Goal: Transaction & Acquisition: Purchase product/service

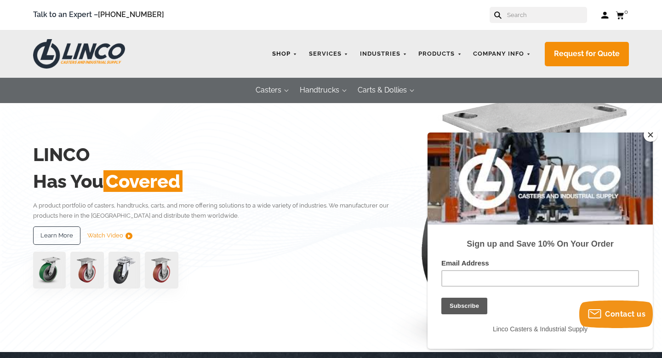
click at [288, 53] on link "Shop" at bounding box center [285, 54] width 34 height 18
click at [653, 135] on button "Close" at bounding box center [651, 135] width 14 height 14
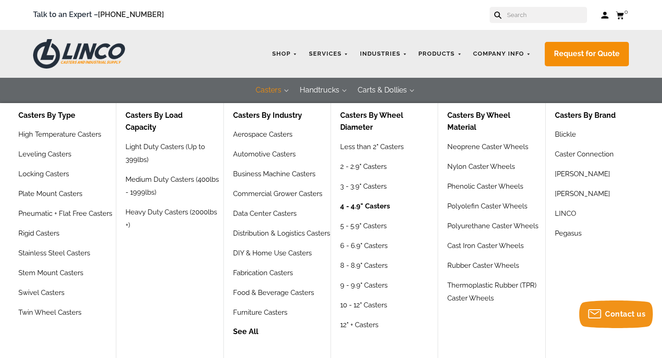
click at [354, 205] on link "4 - 4.9" Casters" at bounding box center [365, 210] width 50 height 20
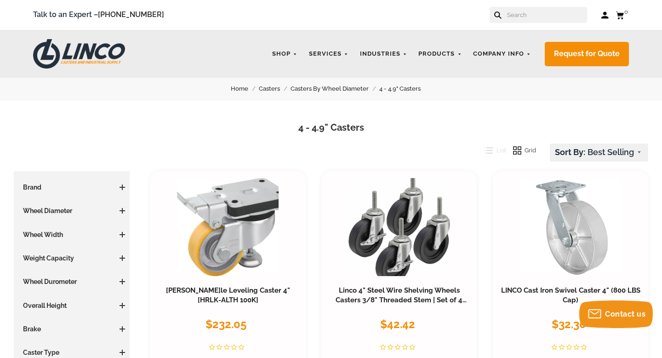
click at [328, 86] on link "Casters By Wheel Diameter" at bounding box center [335, 89] width 89 height 10
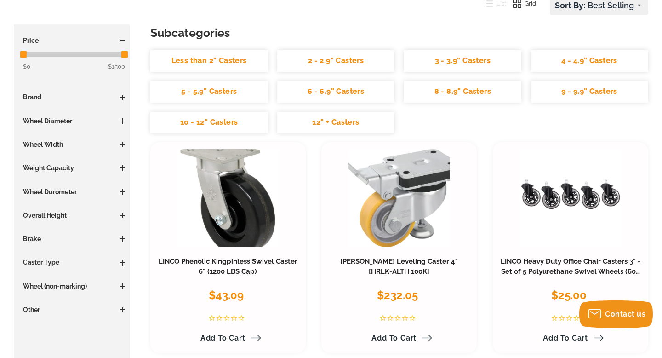
scroll to position [146, 0]
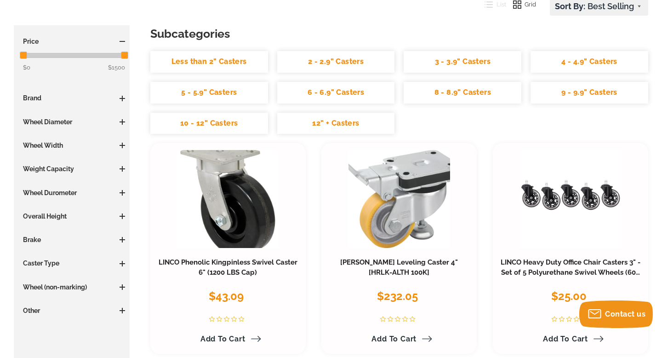
click at [446, 64] on link "3 - 3.9" Casters" at bounding box center [463, 62] width 118 height 22
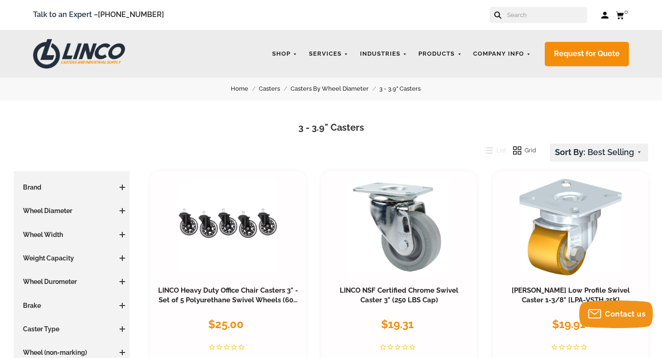
click at [328, 90] on link "Casters By Wheel Diameter" at bounding box center [335, 89] width 89 height 10
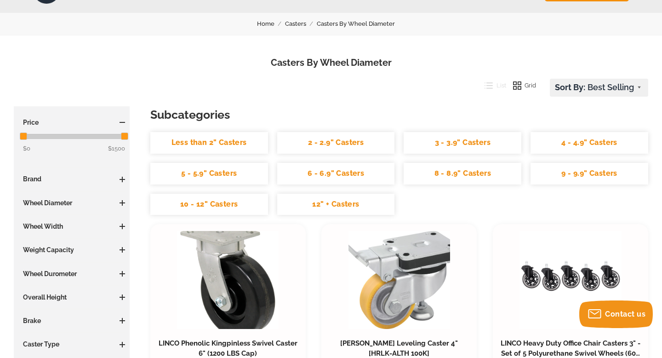
scroll to position [76, 0]
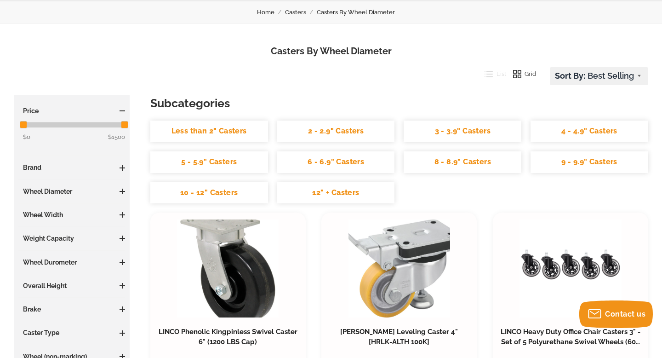
click at [200, 164] on link "5 - 5.9" Casters" at bounding box center [209, 162] width 118 height 22
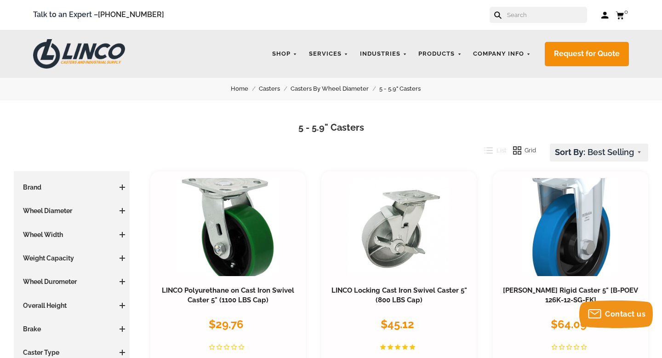
click at [339, 87] on link "Casters By Wheel Diameter" at bounding box center [335, 89] width 89 height 10
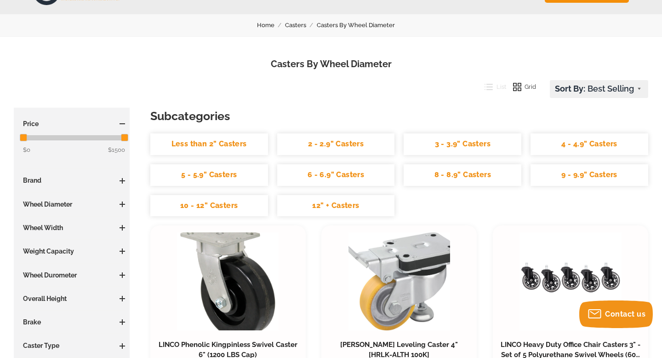
scroll to position [65, 0]
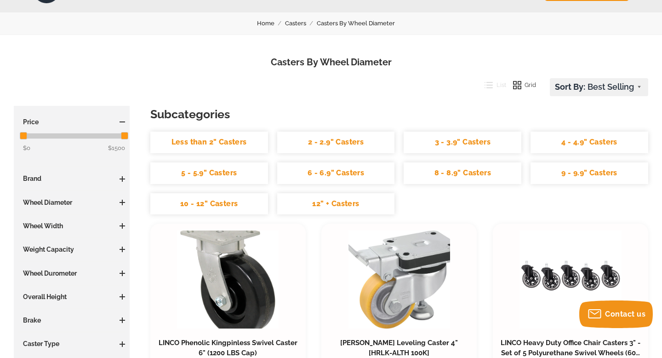
click at [568, 141] on link "4 - 4.9" Casters" at bounding box center [589, 142] width 118 height 22
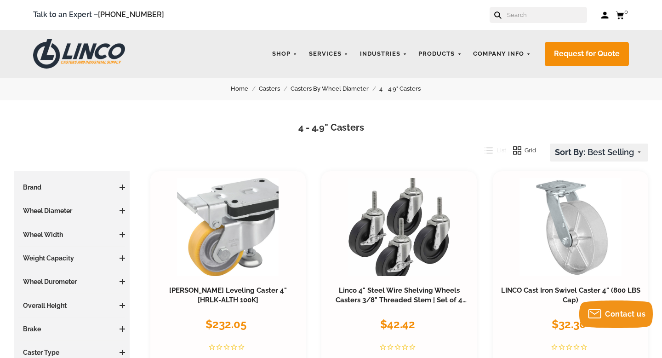
click at [604, 152] on select "Featured Items Newest Items Best Selling A to Z Z to A By Review Price: Ascendi…" at bounding box center [598, 152] width 97 height 17
click at [574, 155] on select "Featured Items Newest Items Best Selling A to Z Z to A By Review Price: Ascendi…" at bounding box center [598, 152] width 97 height 17
select select "pricedesc"
click at [550, 144] on select "Featured Items Newest Items Best Selling A to Z Z to A By Review Price: Ascendi…" at bounding box center [598, 152] width 97 height 17
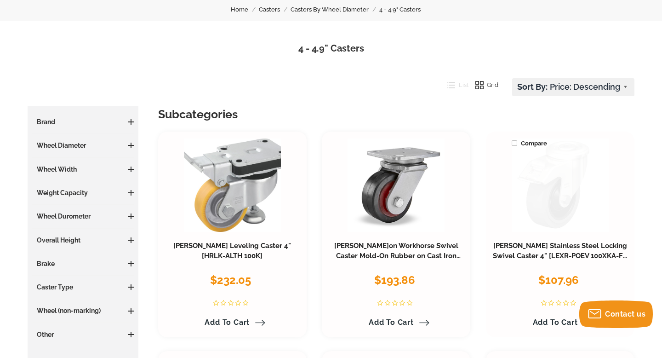
scroll to position [74, 0]
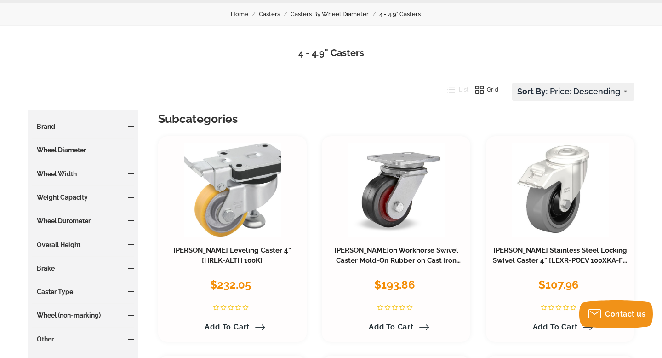
click at [570, 90] on select "Featured Items Newest Items Best Selling A to Z Z to A By Review Price: Ascendi…" at bounding box center [573, 91] width 121 height 17
select select "priceasc"
click at [518, 83] on select "Featured Items Newest Items Best Selling A to Z Z to A By Review Price: Ascendi…" at bounding box center [573, 91] width 121 height 17
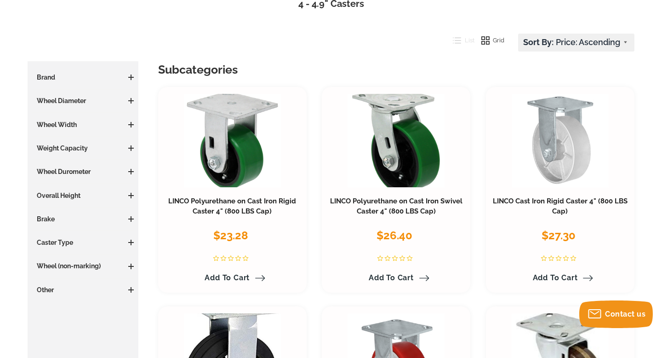
scroll to position [126, 0]
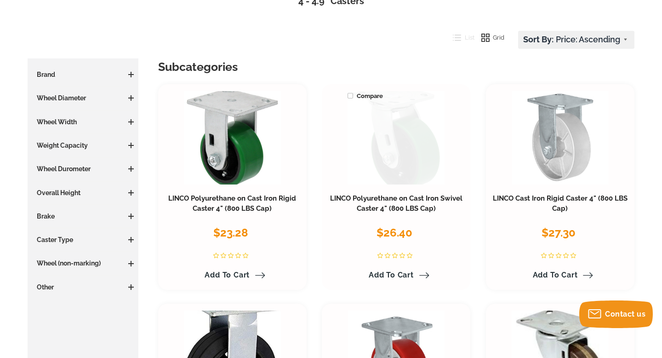
click at [398, 155] on link at bounding box center [396, 137] width 97 height 93
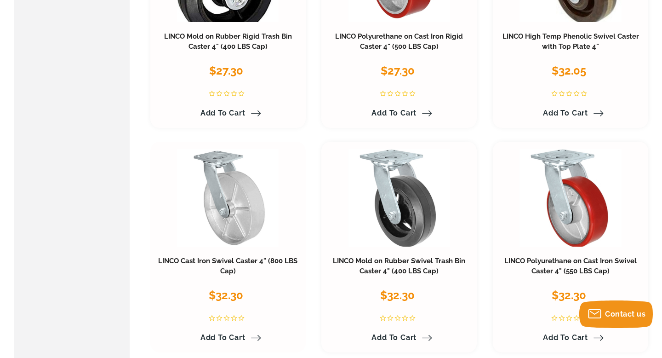
scroll to position [479, 0]
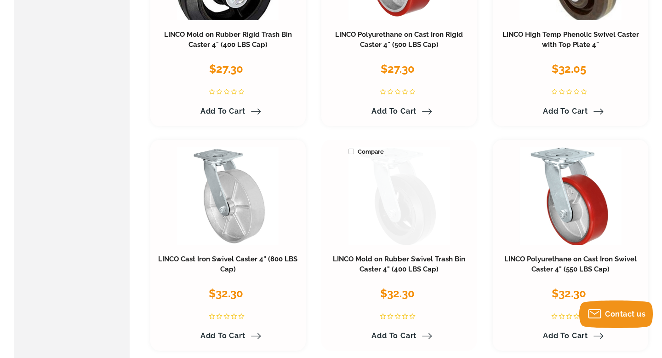
click at [409, 206] on link at bounding box center [399, 196] width 102 height 98
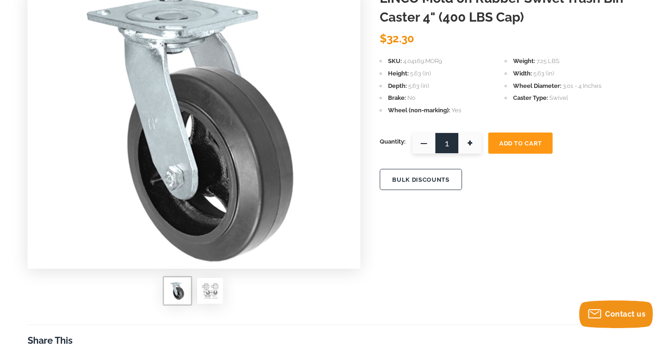
scroll to position [132, 0]
click at [212, 288] on img at bounding box center [210, 290] width 18 height 18
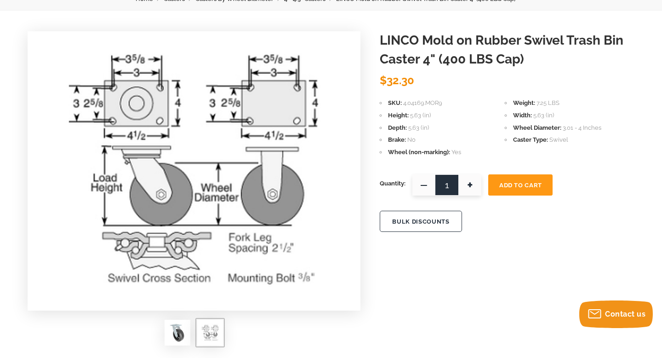
scroll to position [89, 0]
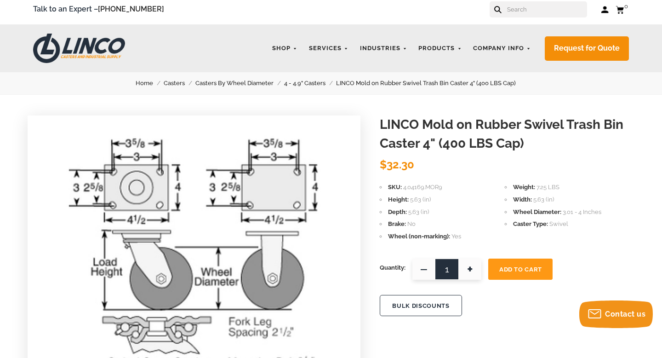
scroll to position [0, 0]
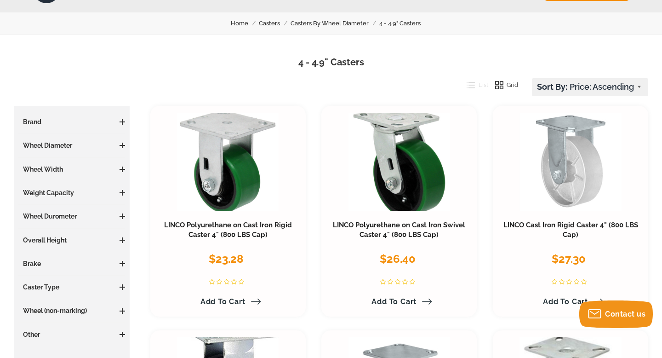
scroll to position [67, 0]
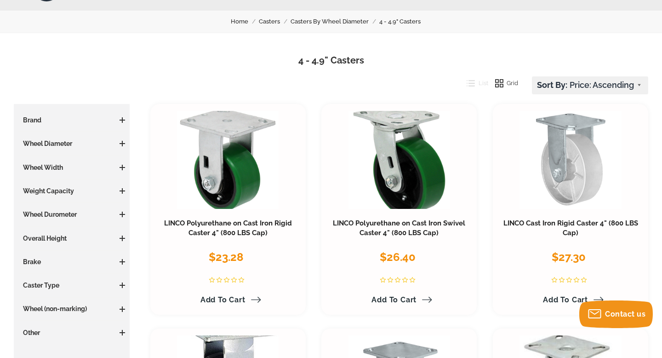
click at [120, 261] on span at bounding box center [123, 261] width 6 height 1
click at [38, 294] on span "(4)" at bounding box center [36, 293] width 7 height 7
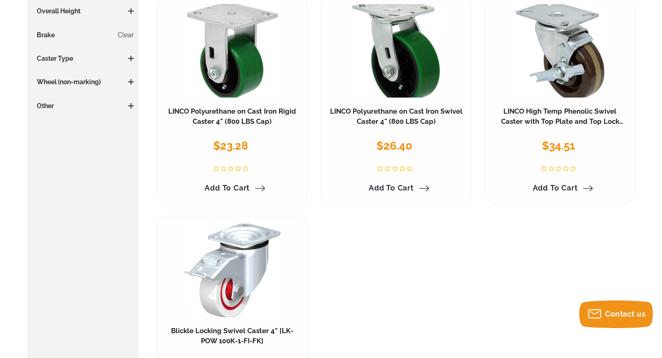
scroll to position [173, 0]
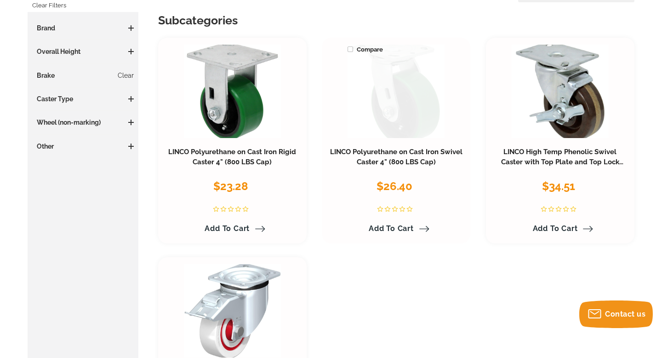
click at [404, 119] on link at bounding box center [396, 91] width 97 height 93
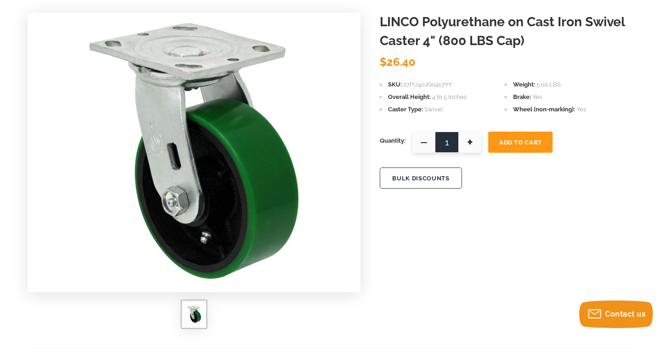
scroll to position [107, 0]
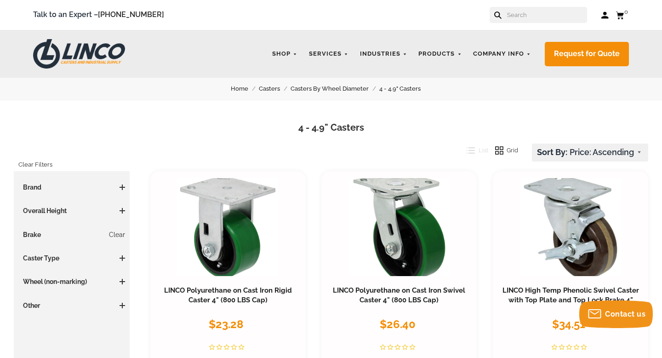
click at [334, 86] on link "Casters By Wheel Diameter" at bounding box center [335, 89] width 89 height 10
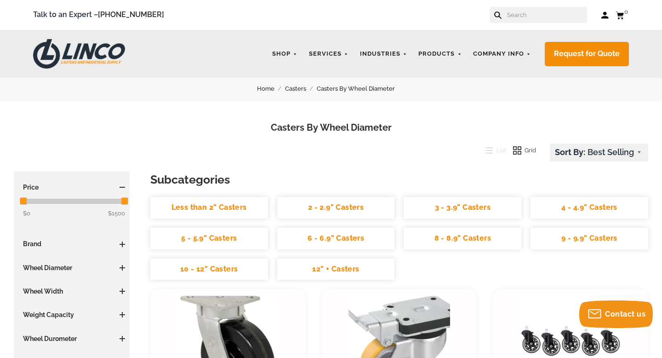
click at [232, 240] on link "5 - 5.9" Casters" at bounding box center [209, 239] width 118 height 22
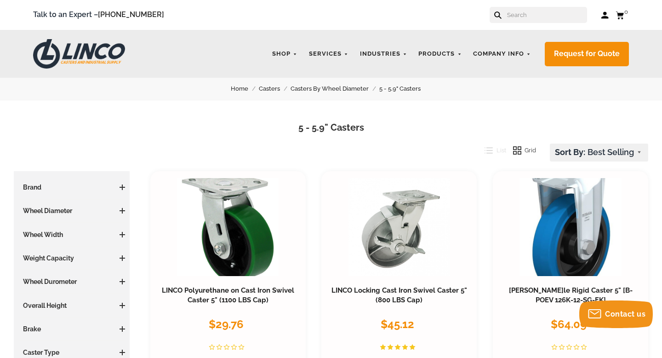
click at [50, 236] on h3 "Wheel Width" at bounding box center [71, 234] width 107 height 9
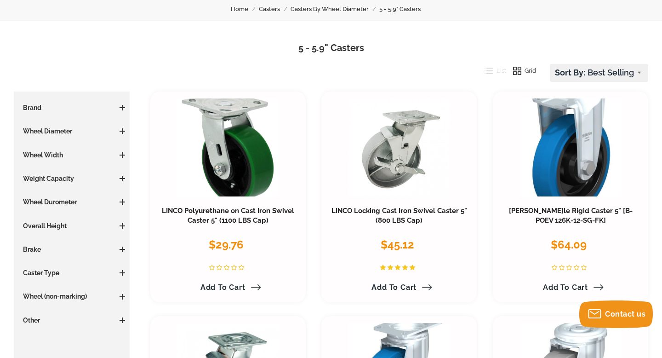
scroll to position [80, 0]
click at [123, 248] on span at bounding box center [123, 248] width 6 height 1
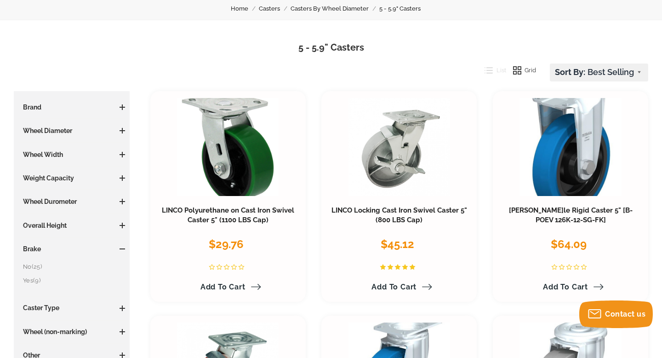
click at [40, 284] on link "Yes (9)" at bounding box center [74, 280] width 102 height 10
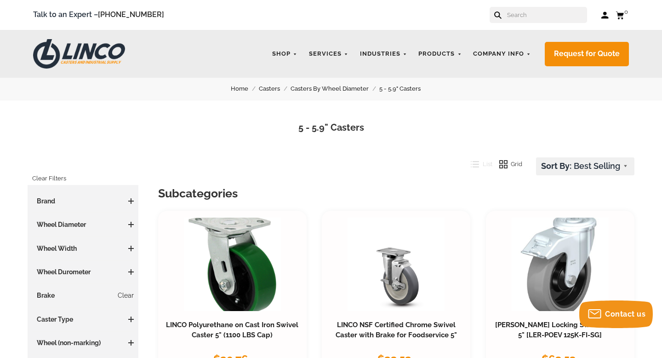
click at [320, 92] on link "Casters By Wheel Diameter" at bounding box center [335, 89] width 89 height 10
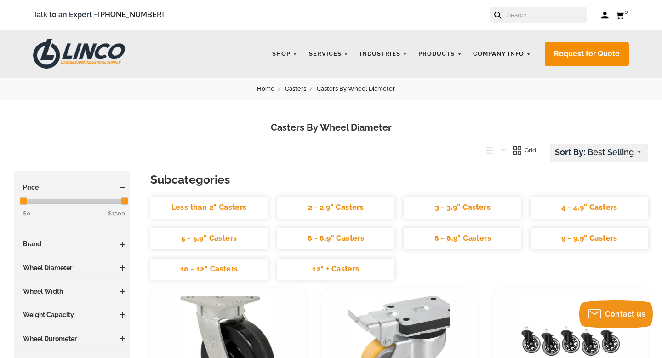
click at [336, 239] on link "6 - 6.9" Casters" at bounding box center [336, 239] width 118 height 22
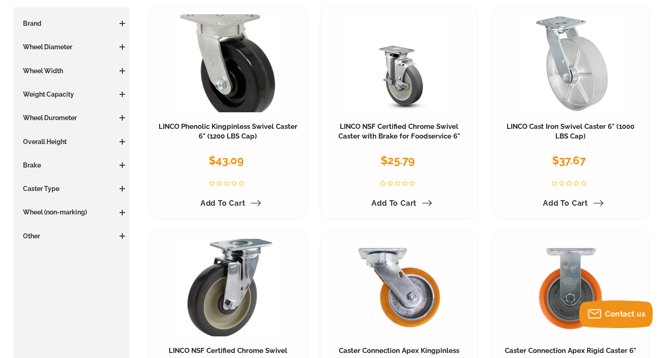
scroll to position [171, 0]
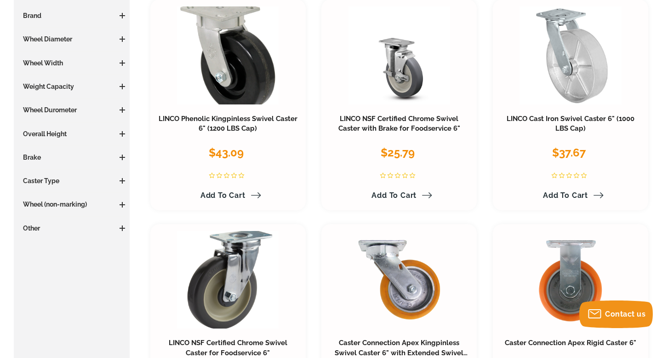
click at [124, 155] on span at bounding box center [123, 157] width 6 height 6
click at [36, 190] on span "(5)" at bounding box center [36, 188] width 7 height 7
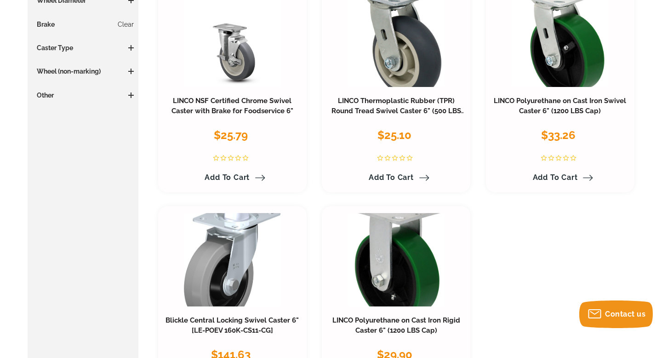
scroll to position [226, 0]
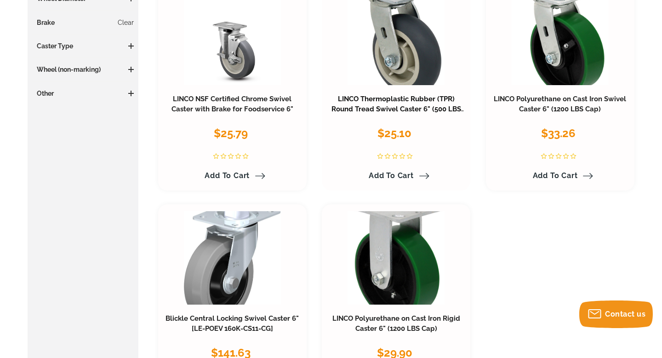
click at [383, 103] on link "LINCO Thermoplastic Rubber (TPR) Round Tread Swivel Caster 6" (500 LBS Cap)" at bounding box center [398, 109] width 134 height 29
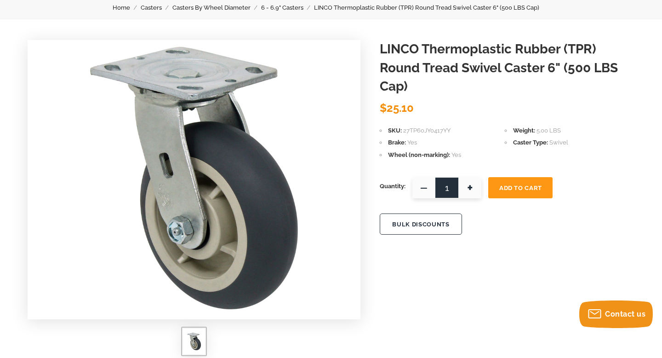
scroll to position [79, 0]
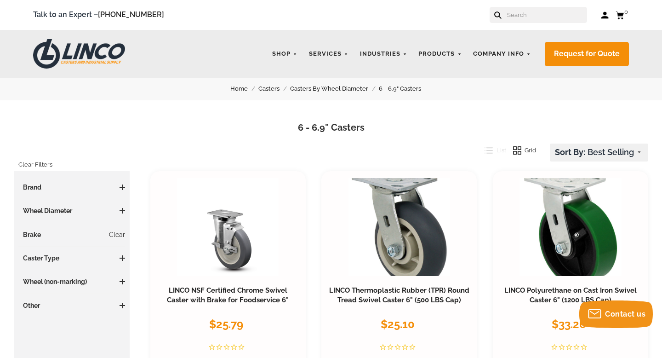
click at [270, 90] on link "Casters" at bounding box center [274, 89] width 32 height 10
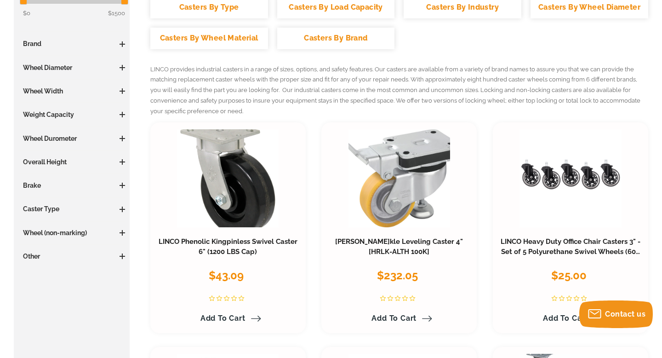
scroll to position [197, 0]
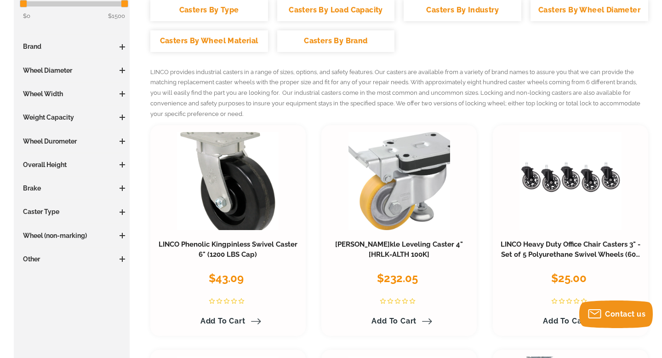
click at [121, 189] on span at bounding box center [123, 188] width 6 height 6
click at [31, 222] on link "Yes (46)" at bounding box center [74, 220] width 102 height 10
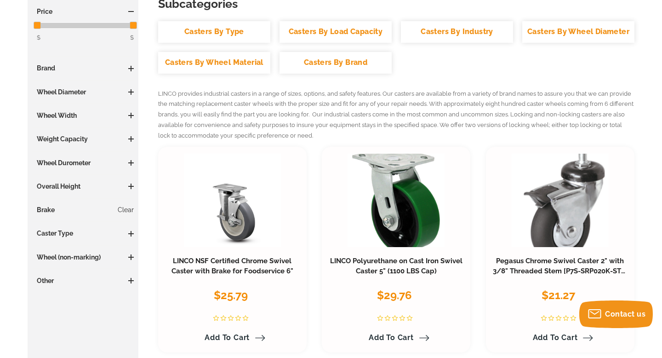
scroll to position [189, 0]
click at [59, 259] on h3 "Wheel (non-marking)" at bounding box center [83, 257] width 102 height 9
click at [130, 281] on span at bounding box center [131, 280] width 6 height 1
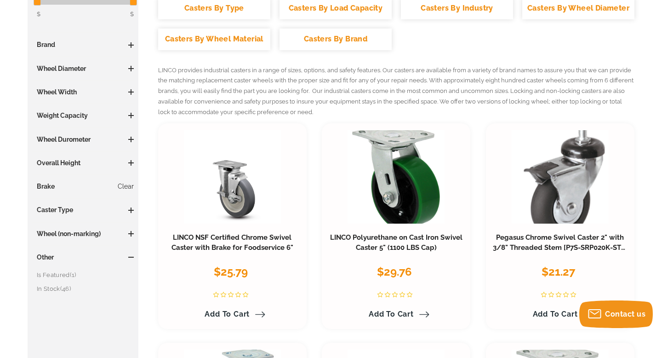
scroll to position [210, 0]
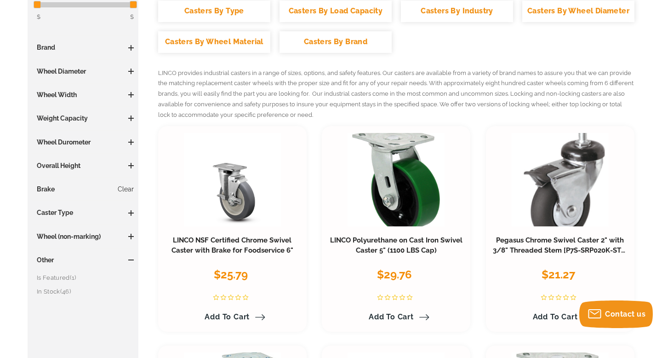
click at [131, 260] on span at bounding box center [131, 259] width 6 height 1
click at [131, 216] on h3 "Caster Type" at bounding box center [83, 212] width 102 height 9
click at [131, 214] on span at bounding box center [131, 213] width 1 height 6
click at [44, 245] on link "Swivel (41)" at bounding box center [85, 244] width 97 height 10
click at [131, 142] on span at bounding box center [131, 142] width 6 height 1
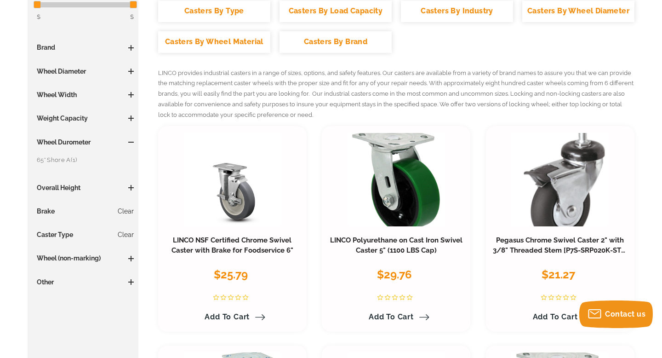
click at [131, 142] on span at bounding box center [131, 142] width 6 height 1
click at [131, 120] on span at bounding box center [131, 118] width 1 height 6
click at [131, 95] on span at bounding box center [131, 95] width 1 height 6
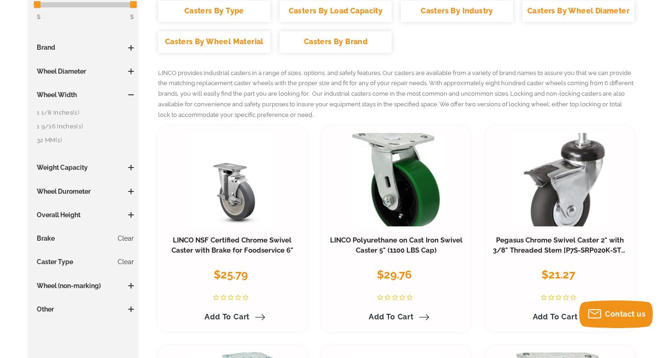
click at [131, 95] on span at bounding box center [131, 95] width 1 height 6
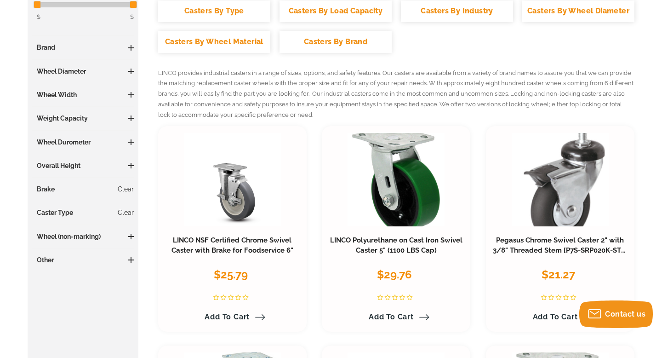
click at [130, 70] on span at bounding box center [131, 71] width 6 height 6
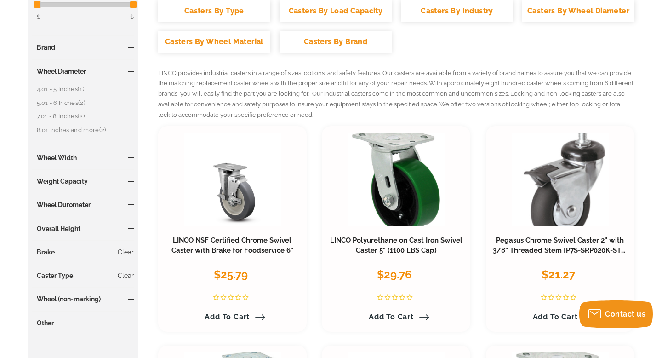
click at [130, 70] on span at bounding box center [131, 71] width 6 height 6
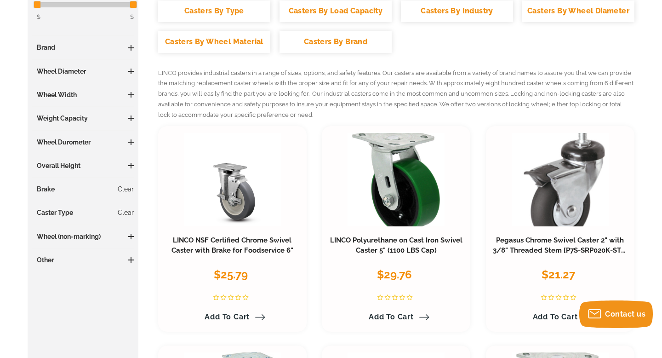
click at [130, 46] on span at bounding box center [131, 48] width 6 height 6
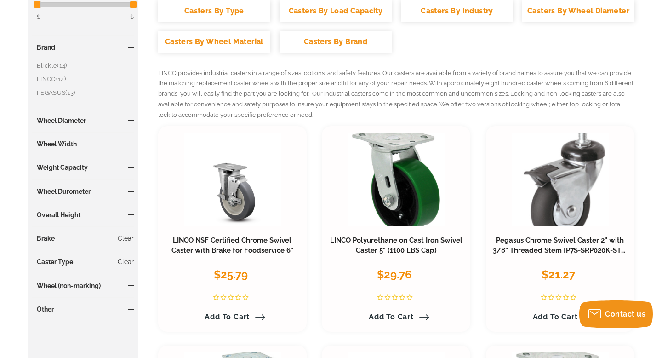
click at [130, 46] on span at bounding box center [131, 48] width 6 height 6
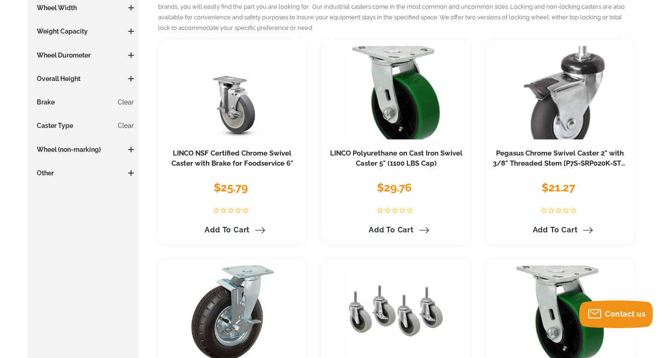
scroll to position [294, 0]
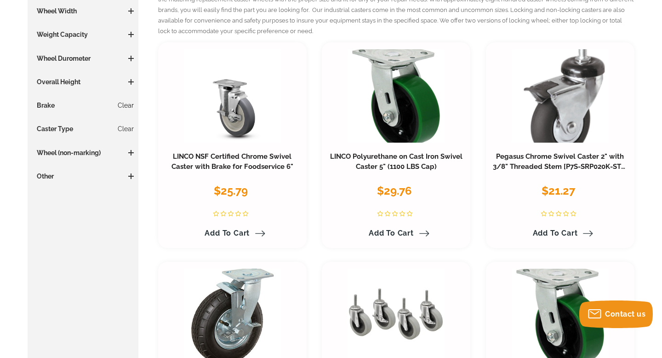
click at [125, 104] on link "Clear" at bounding box center [126, 105] width 16 height 9
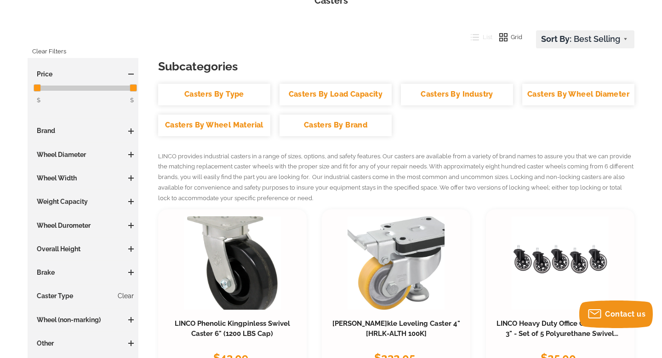
scroll to position [128, 0]
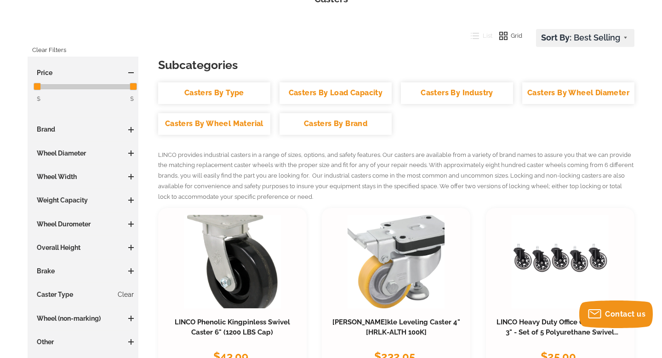
click at [132, 177] on span at bounding box center [131, 177] width 6 height 6
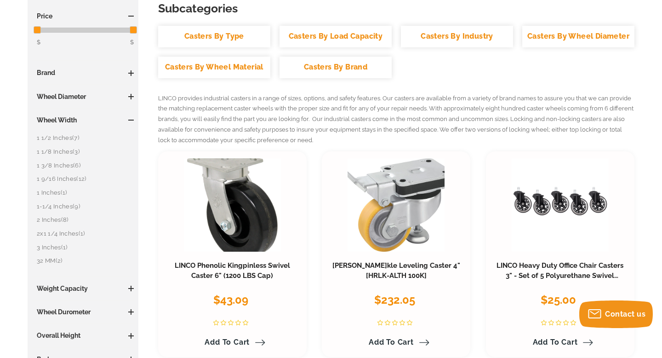
scroll to position [188, 0]
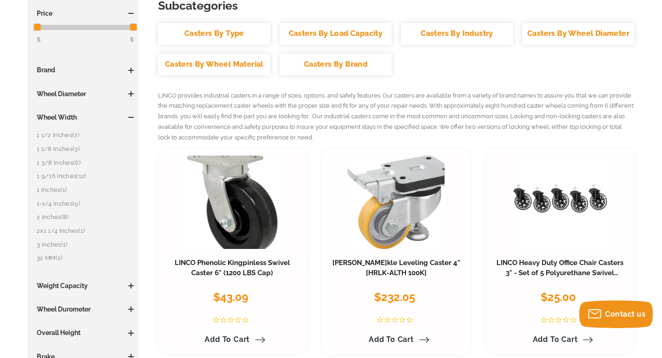
click at [130, 116] on span at bounding box center [131, 117] width 6 height 6
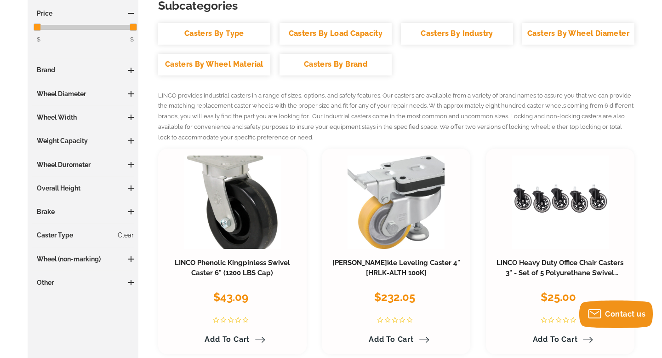
click at [131, 94] on span at bounding box center [131, 93] width 6 height 1
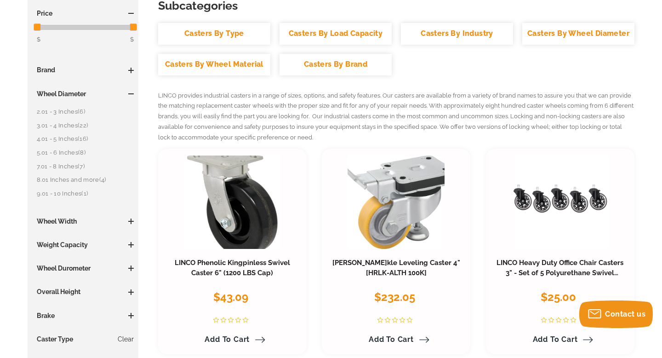
click at [80, 142] on span "(16)" at bounding box center [83, 138] width 10 height 7
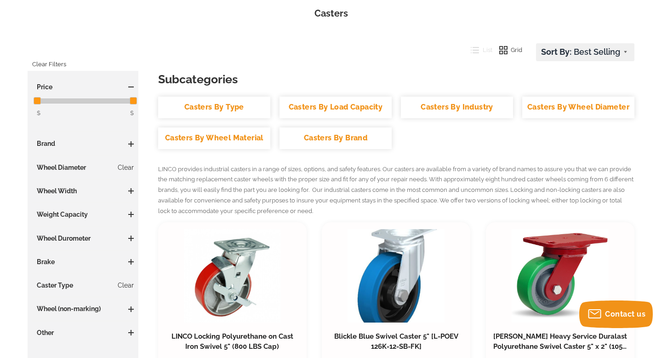
scroll to position [113, 0]
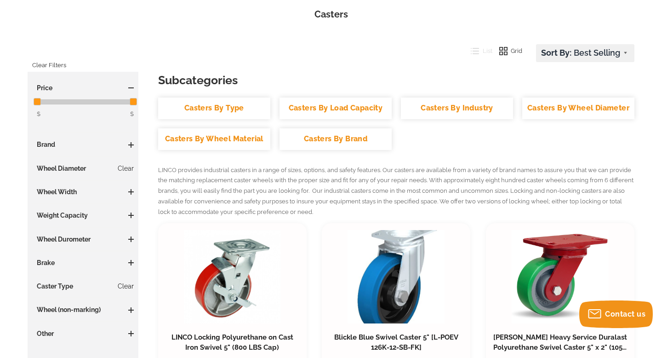
click at [125, 285] on link "Clear" at bounding box center [126, 285] width 16 height 9
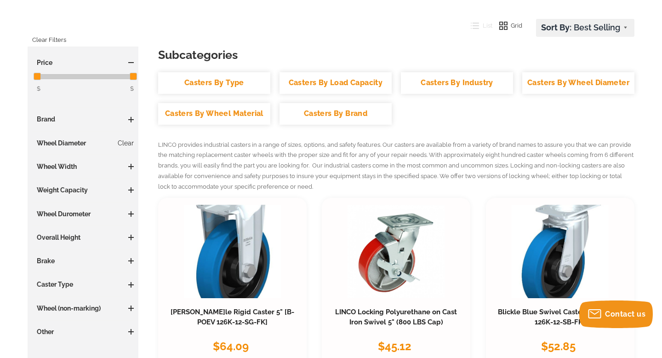
scroll to position [130, 0]
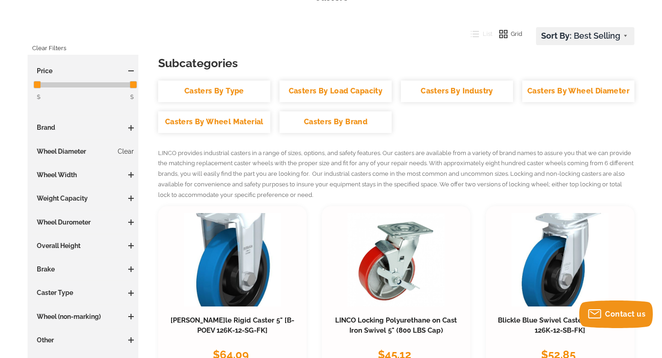
click at [131, 125] on span at bounding box center [131, 128] width 1 height 6
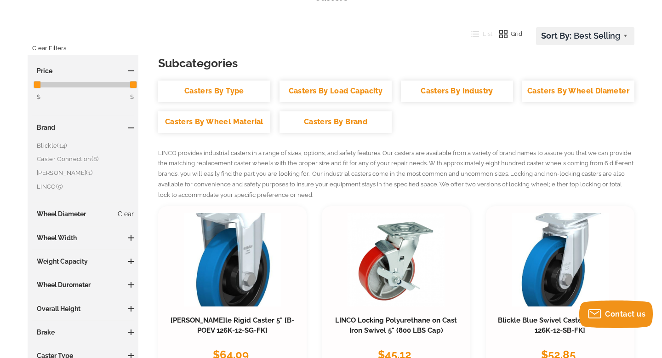
click at [51, 187] on link "LINCO (5)" at bounding box center [85, 187] width 97 height 10
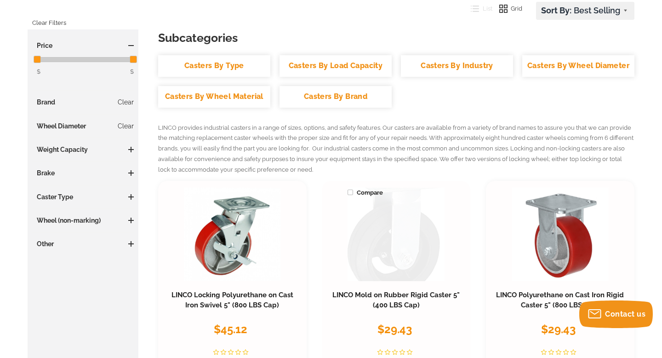
scroll to position [154, 0]
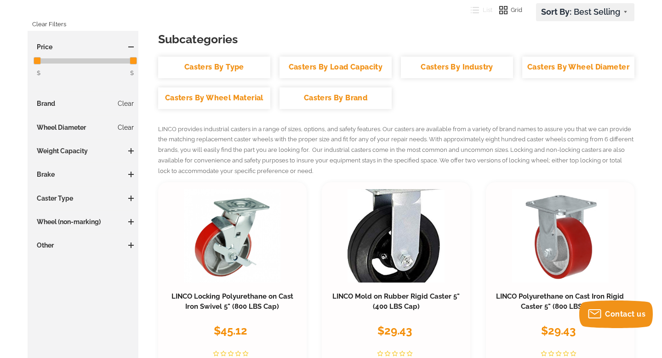
click at [125, 128] on link "Clear" at bounding box center [126, 127] width 16 height 9
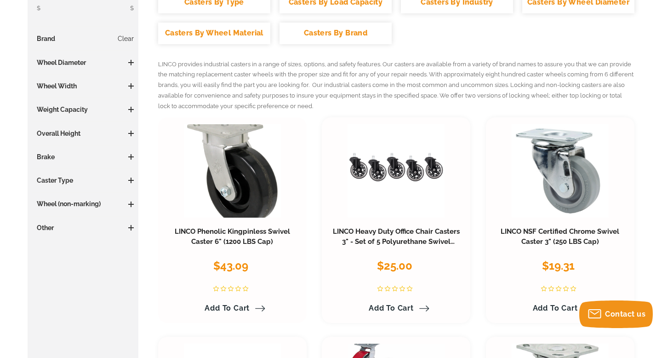
scroll to position [219, 0]
click at [131, 62] on span at bounding box center [131, 62] width 6 height 1
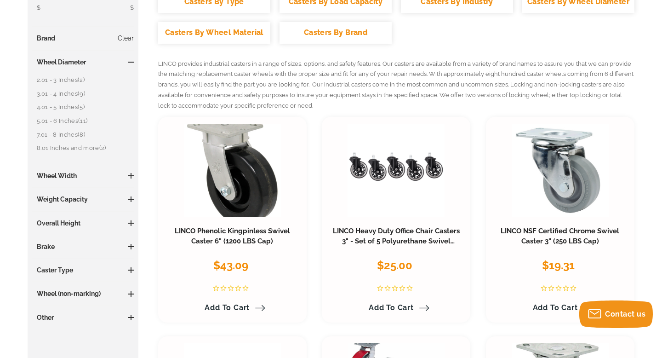
click at [56, 105] on link "4.01 - 5 Inches (5)" at bounding box center [85, 107] width 97 height 10
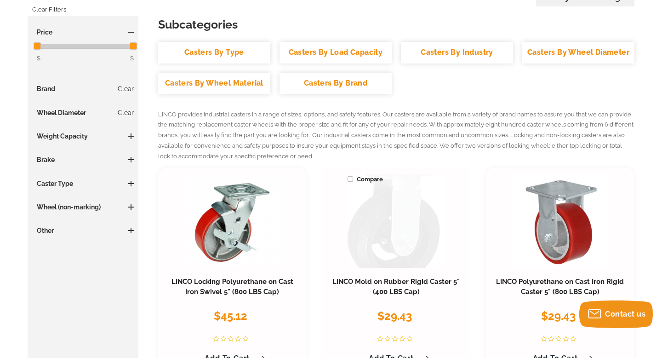
scroll to position [166, 0]
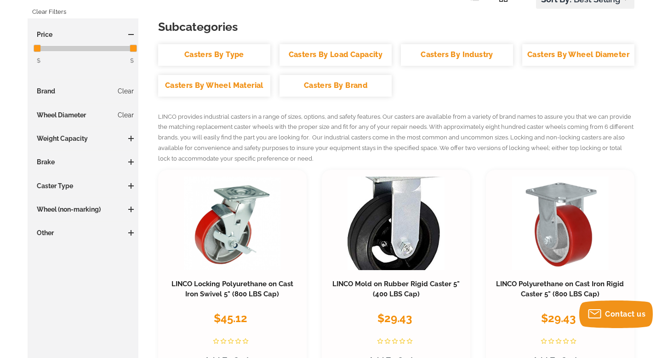
click at [67, 116] on h3 "Wheel Diameter Clear" at bounding box center [83, 114] width 102 height 9
click at [123, 118] on link "Clear" at bounding box center [126, 114] width 16 height 9
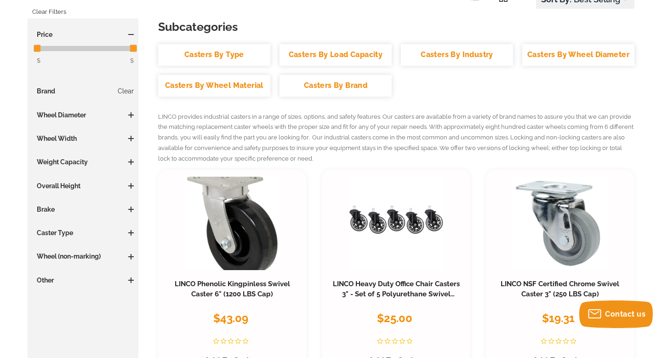
click at [68, 138] on h3 "Wheel Width" at bounding box center [83, 138] width 102 height 9
click at [133, 138] on span at bounding box center [131, 138] width 6 height 1
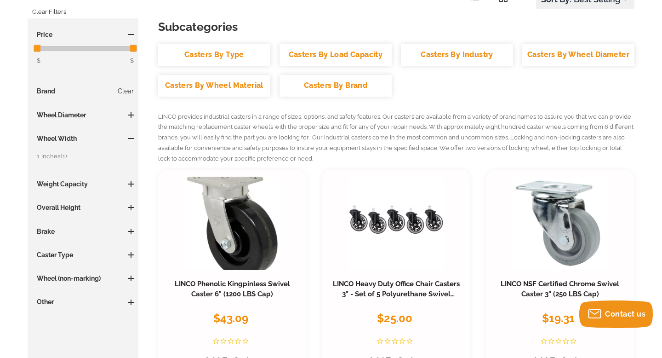
click at [68, 116] on h3 "Wheel Diameter" at bounding box center [83, 114] width 102 height 9
click at [132, 115] on span at bounding box center [131, 115] width 6 height 6
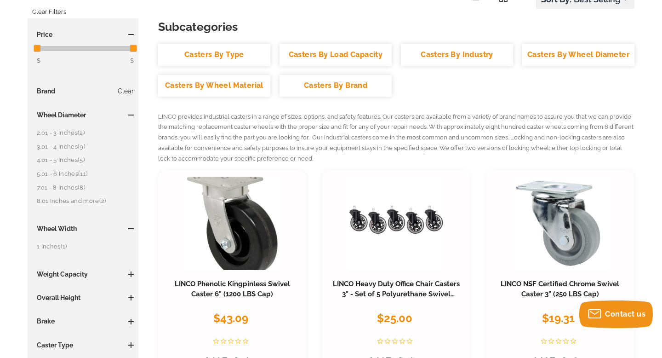
click at [58, 146] on link "3.01 - 4 Inches (9)" at bounding box center [85, 147] width 97 height 10
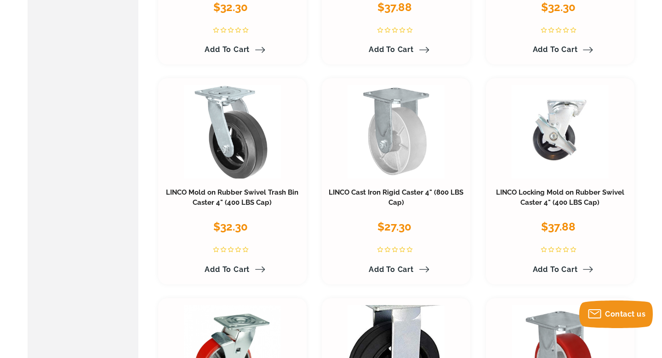
scroll to position [480, 0]
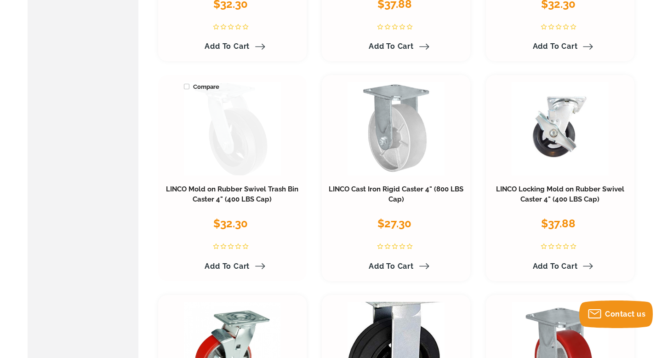
click at [240, 143] on link at bounding box center [232, 128] width 97 height 93
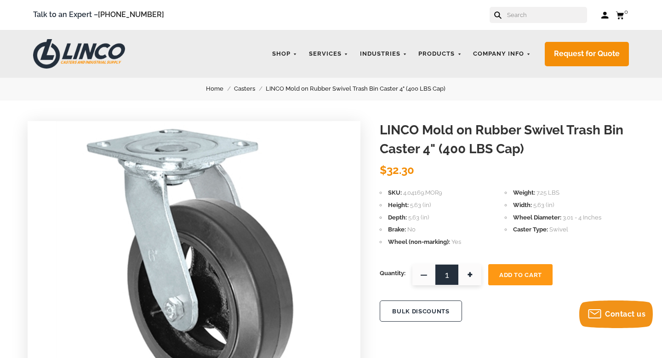
click at [505, 279] on button "Add To Cart" at bounding box center [520, 274] width 64 height 21
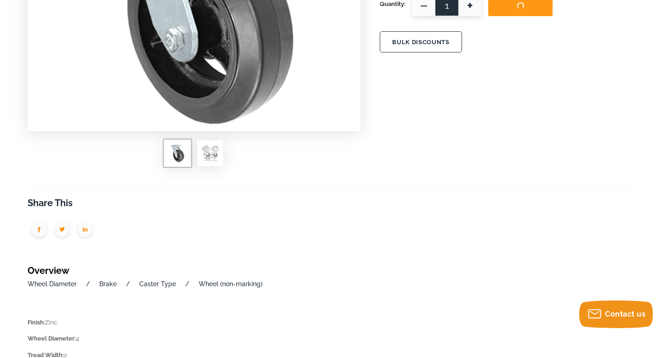
scroll to position [292, 0]
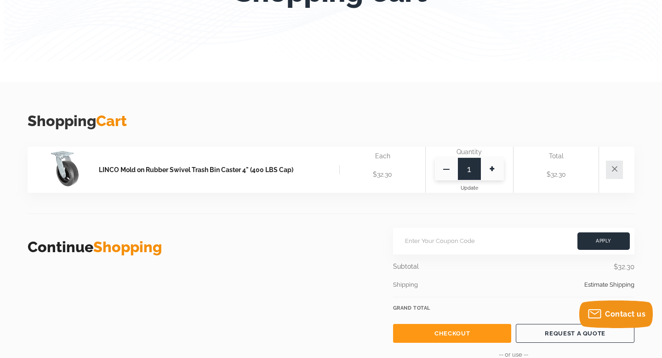
scroll to position [155, 0]
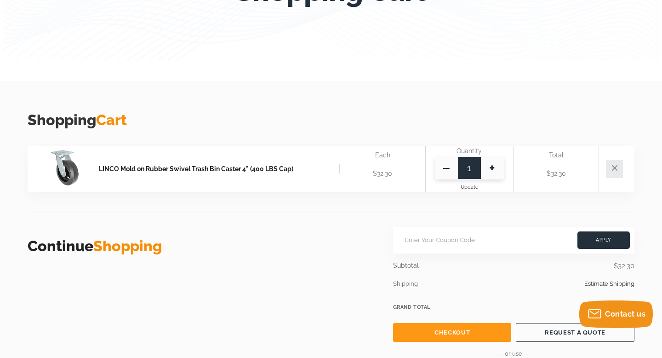
click at [493, 169] on span "+" at bounding box center [492, 167] width 23 height 23
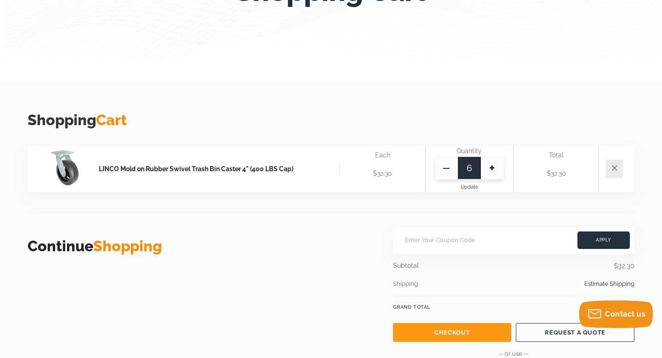
click at [493, 169] on span "+" at bounding box center [492, 167] width 23 height 23
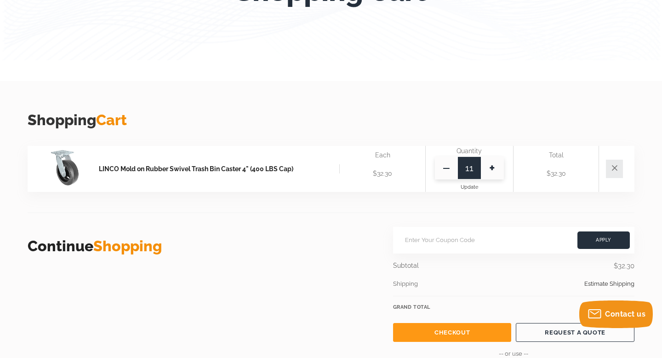
click at [493, 169] on span "+" at bounding box center [492, 167] width 23 height 23
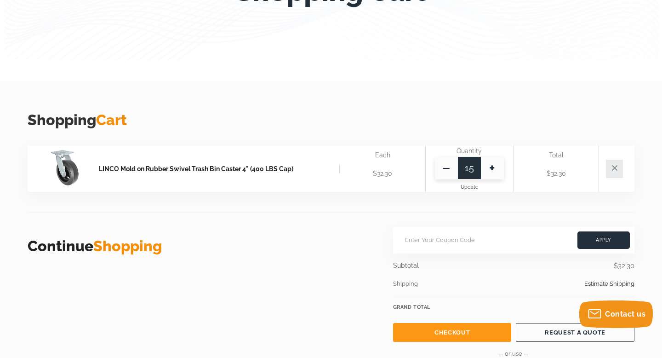
type input "16"
click at [467, 188] on span "Update" at bounding box center [469, 187] width 17 height 6
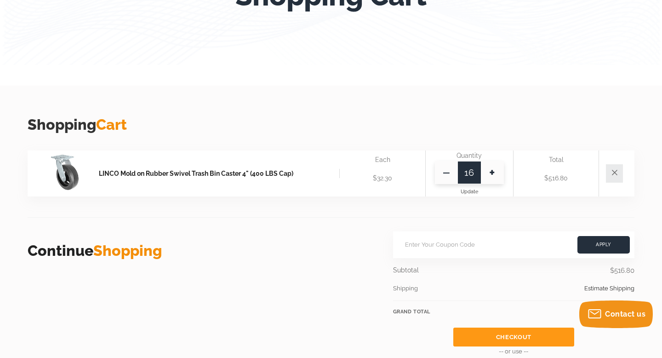
scroll to position [139, 0]
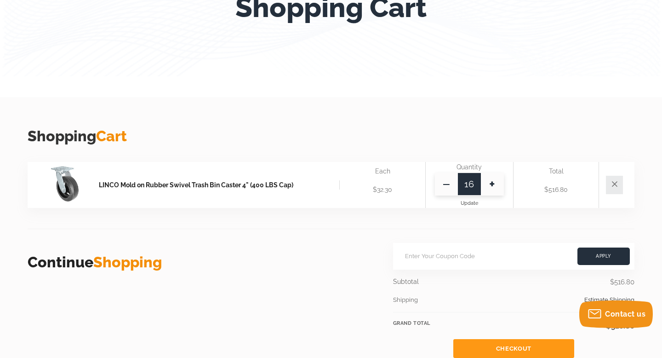
click at [219, 186] on link "LINCO Mold on Rubber Swivel Trash Bin Caster 4" (400 LBS Cap)" at bounding box center [219, 184] width 241 height 9
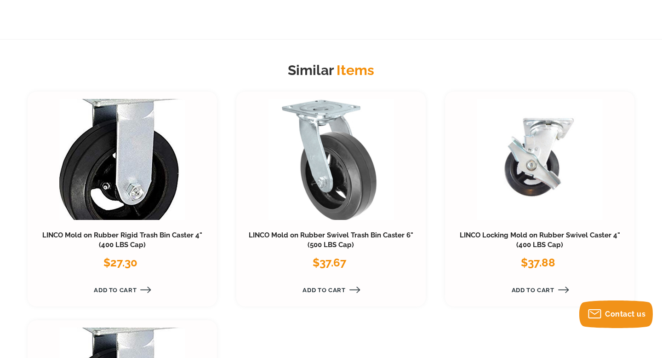
scroll to position [924, 0]
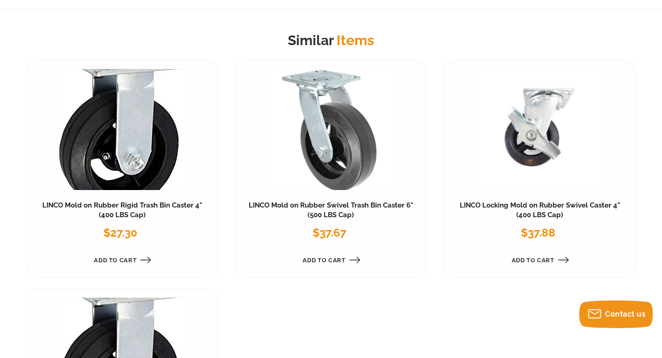
click at [535, 142] on link at bounding box center [539, 129] width 125 height 120
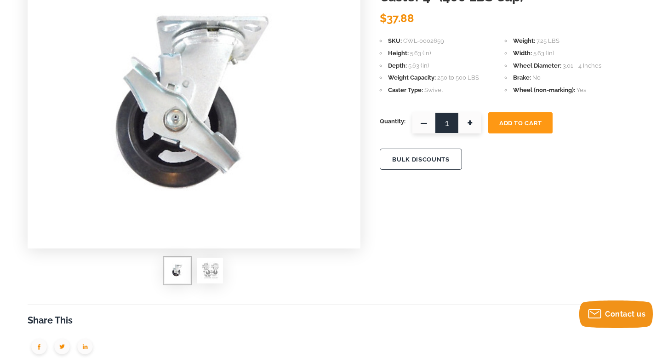
scroll to position [157, 0]
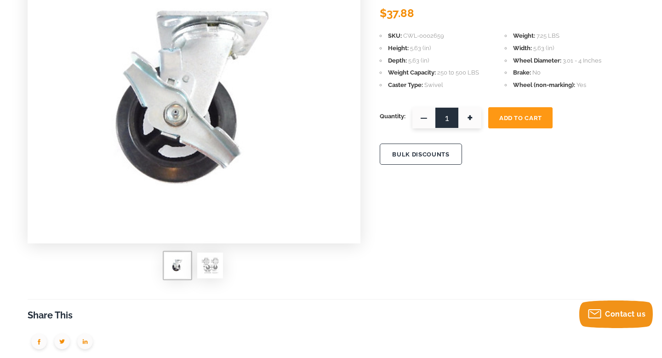
click at [211, 265] on img at bounding box center [210, 265] width 18 height 18
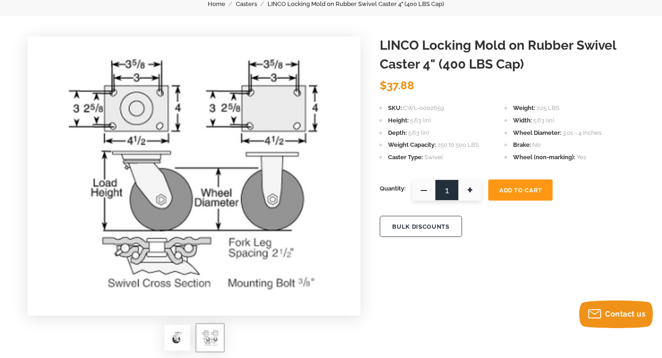
scroll to position [83, 0]
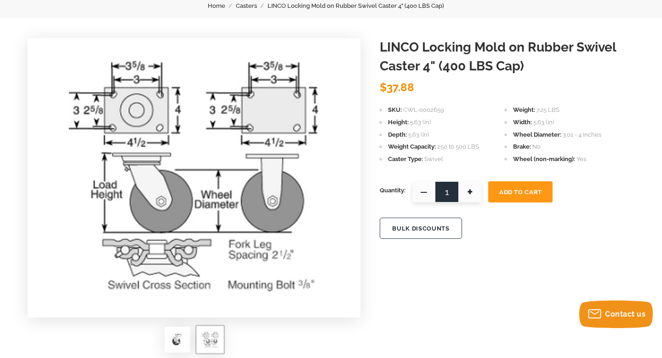
click at [512, 194] on span "Add To Cart" at bounding box center [520, 191] width 43 height 7
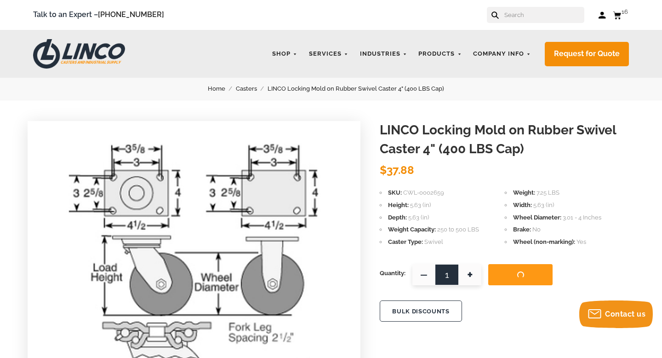
scroll to position [0, 0]
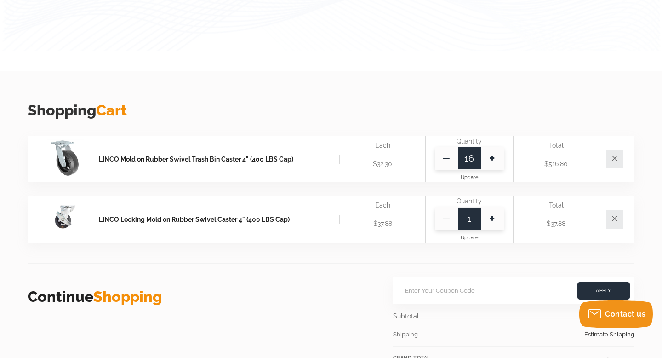
scroll to position [173, 0]
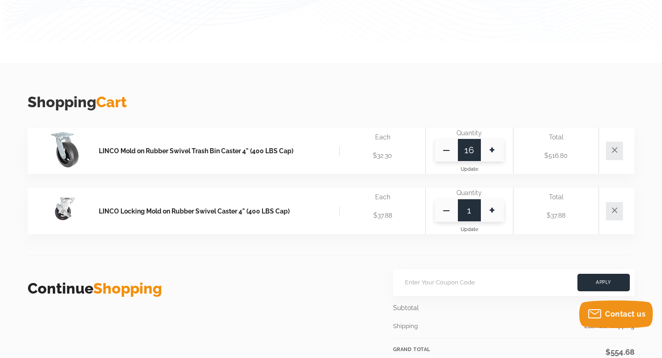
click at [494, 211] on span "+" at bounding box center [492, 210] width 23 height 23
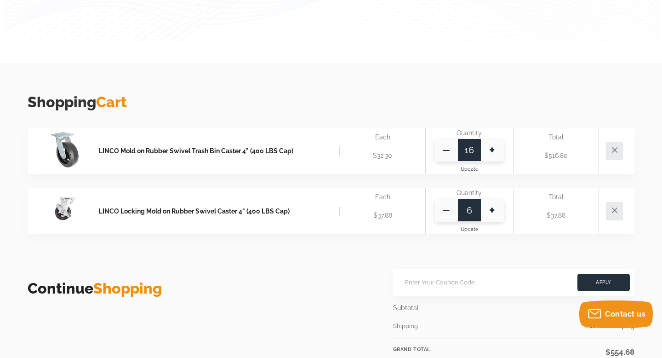
click at [494, 211] on span "+" at bounding box center [492, 210] width 23 height 23
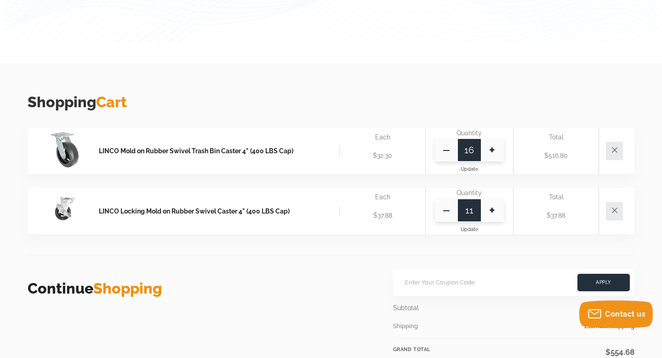
click at [494, 211] on span "+" at bounding box center [492, 210] width 23 height 23
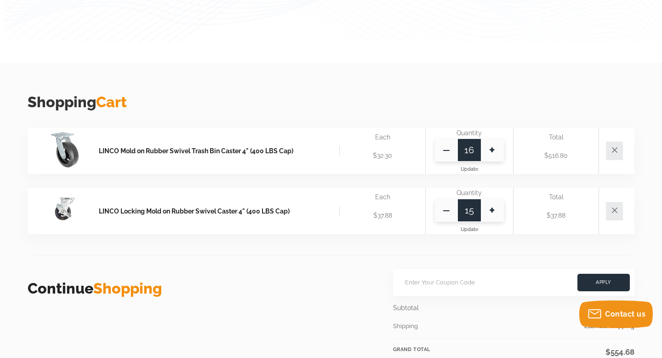
type input "16"
click at [469, 230] on span "Update" at bounding box center [469, 229] width 17 height 6
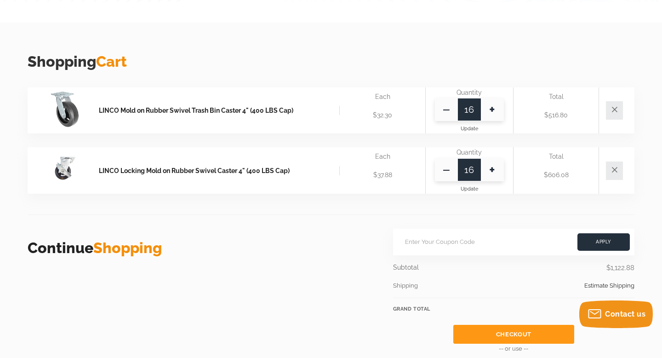
scroll to position [223, 0]
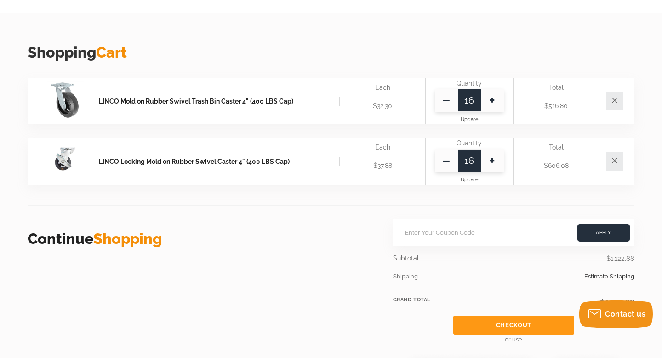
click at [192, 161] on link "LINCO Locking Mold on Rubber Swivel Caster 4" (400 LBS Cap)" at bounding box center [219, 161] width 241 height 9
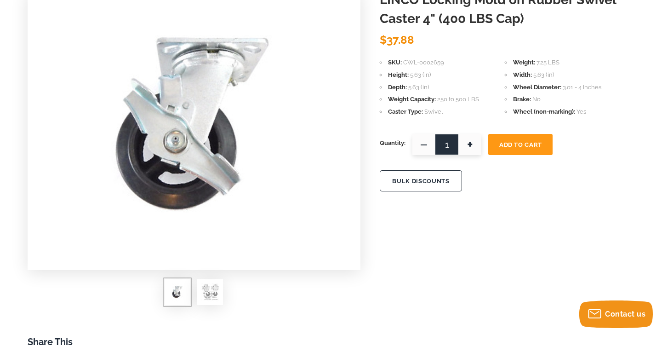
scroll to position [147, 0]
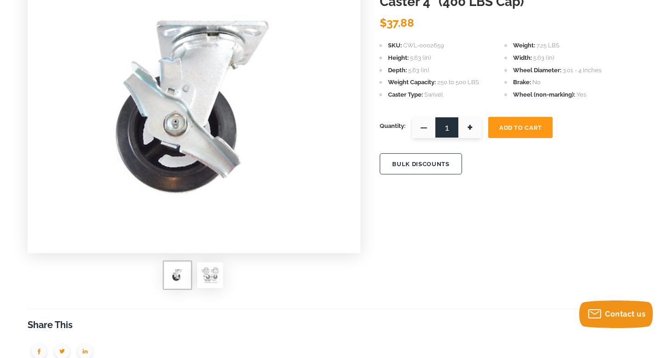
click at [213, 279] on img at bounding box center [210, 275] width 18 height 18
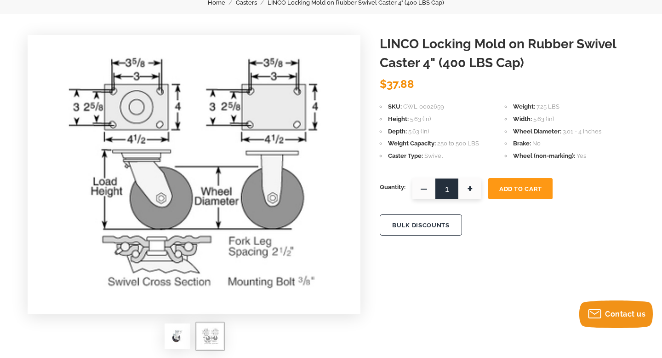
scroll to position [84, 0]
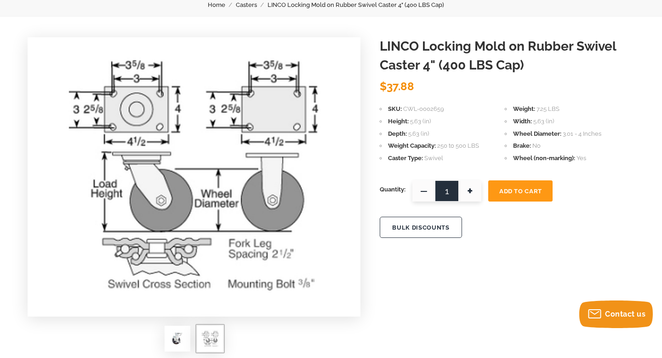
click at [200, 152] on img at bounding box center [194, 175] width 276 height 276
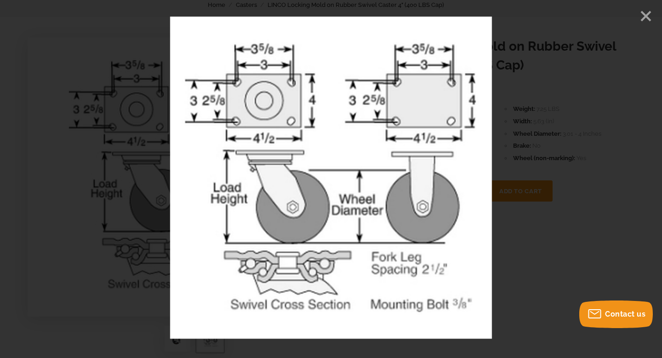
click at [75, 210] on div at bounding box center [331, 179] width 662 height 358
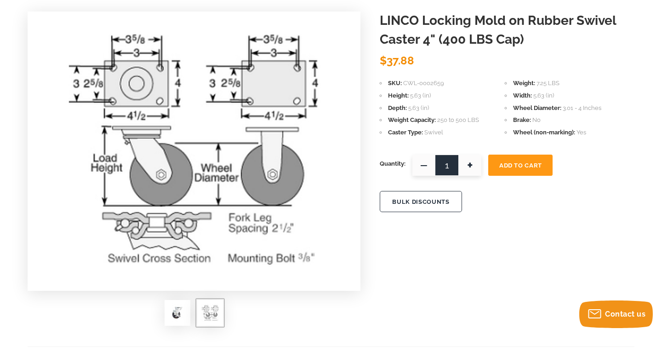
scroll to position [107, 0]
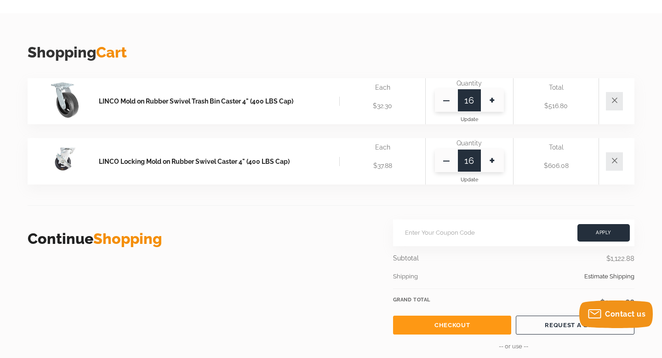
click at [65, 106] on img at bounding box center [65, 99] width 37 height 37
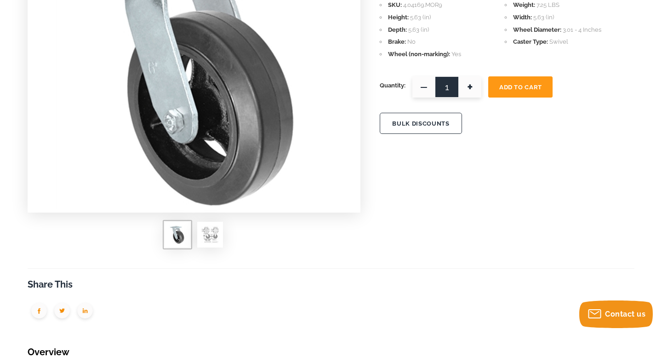
scroll to position [192, 0]
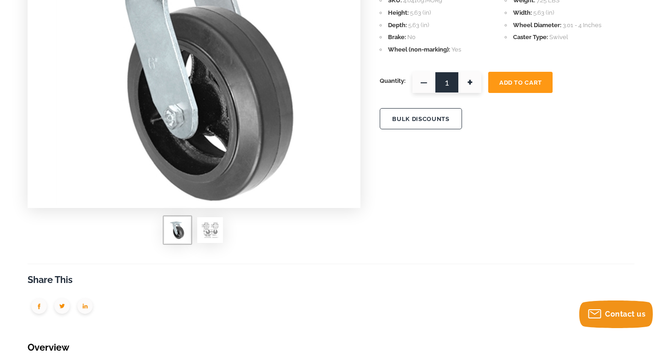
click at [211, 229] on img at bounding box center [210, 230] width 18 height 18
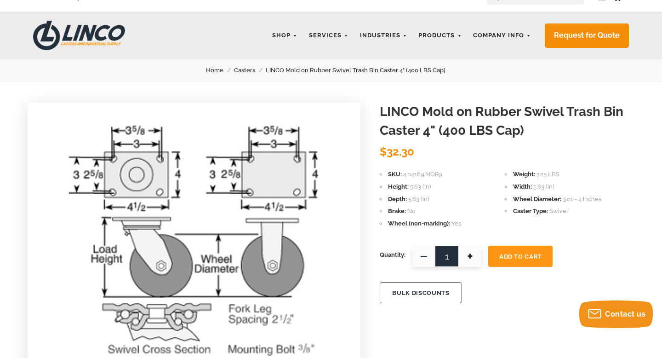
scroll to position [0, 0]
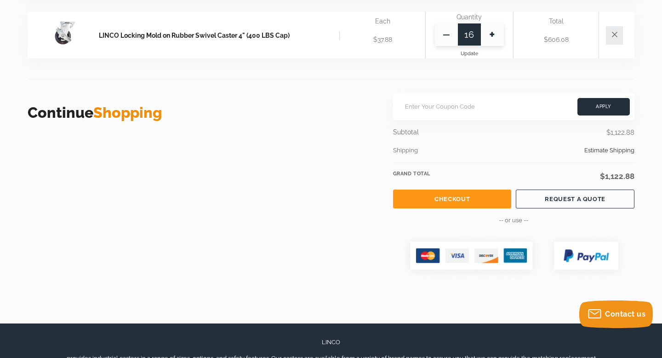
scroll to position [354, 0]
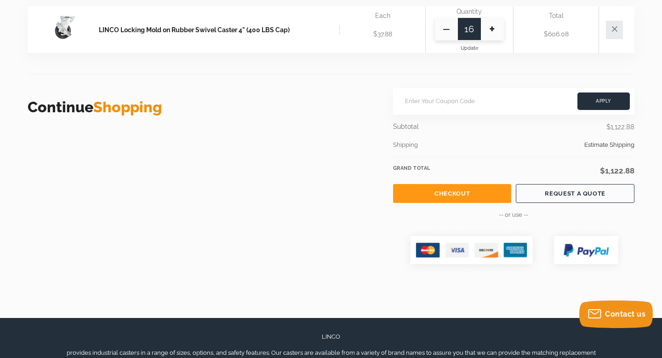
click at [561, 197] on link "REQUEST A QUOTE" at bounding box center [575, 193] width 119 height 19
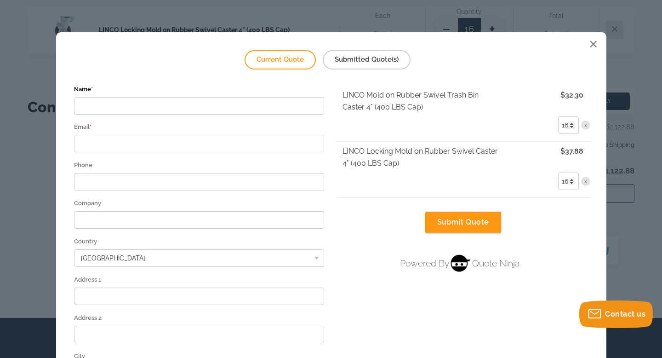
click at [180, 102] on input "Name *" at bounding box center [199, 105] width 251 height 17
type input "[PERSON_NAME]"
type input "[PERSON_NAME][EMAIL_ADDRESS][PERSON_NAME][DOMAIN_NAME]"
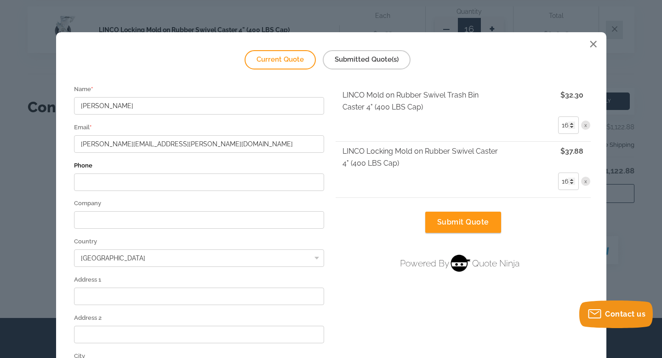
type input "7605291662"
type input "[STREET_ADDRESS]"
type input "Santa [PERSON_NAME]"
select select "CA"
type input "92701"
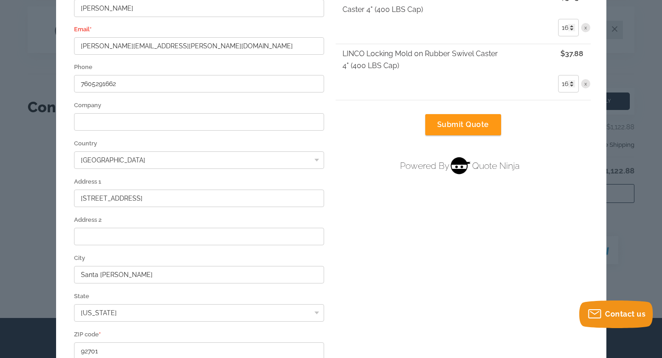
scroll to position [114, 0]
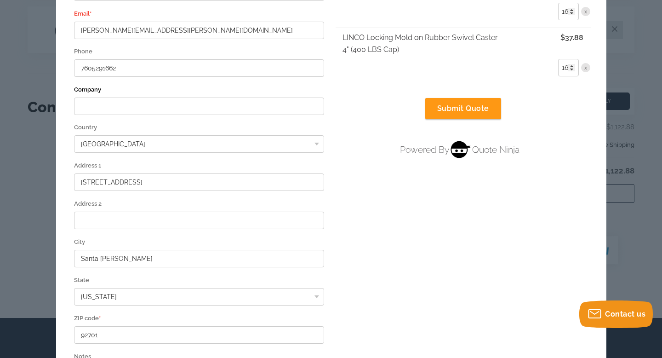
click at [179, 106] on input "Company" at bounding box center [199, 105] width 251 height 17
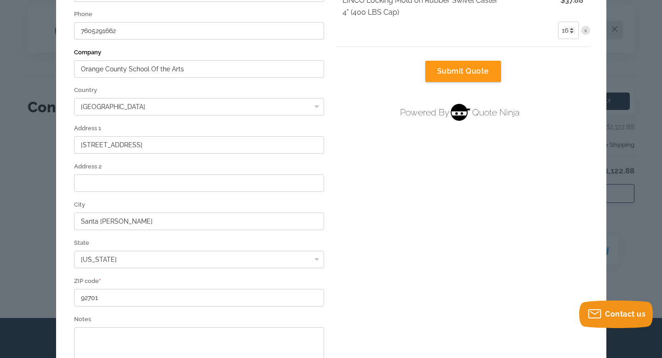
scroll to position [155, 0]
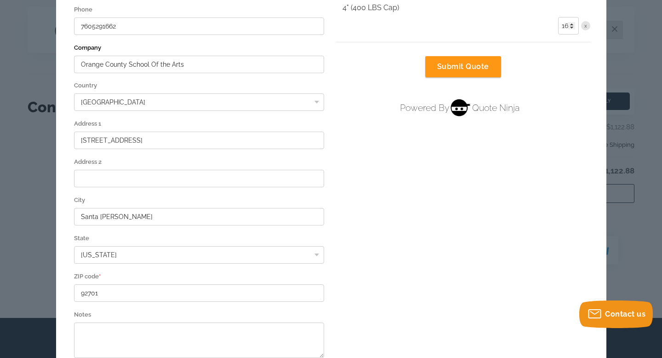
click at [160, 64] on input "Orange County School Of the Arts" at bounding box center [199, 64] width 251 height 17
type input "Orange County School Of The Arts"
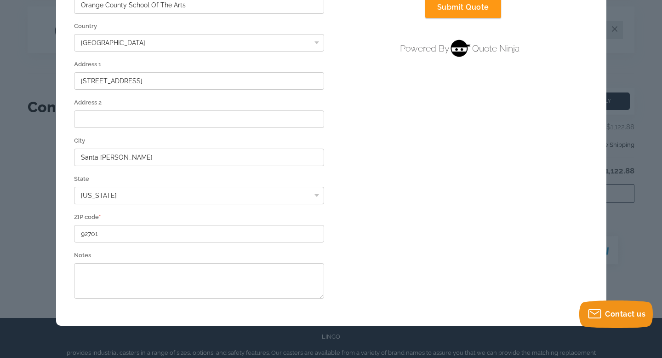
scroll to position [215, 0]
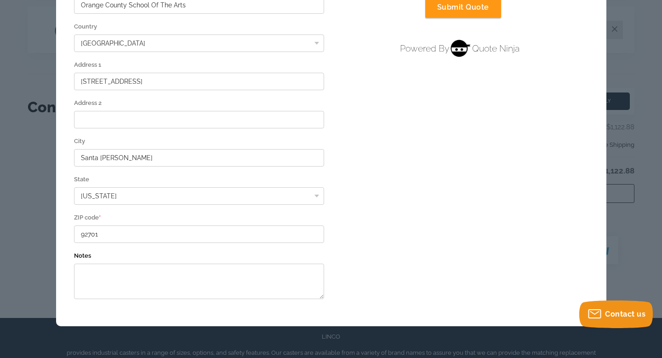
click at [162, 278] on textarea "Notes" at bounding box center [199, 280] width 251 height 35
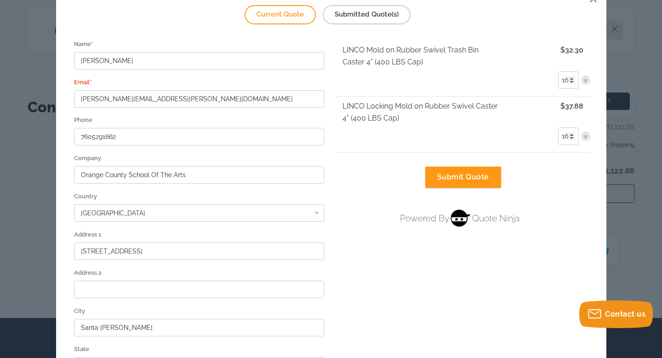
scroll to position [47, 0]
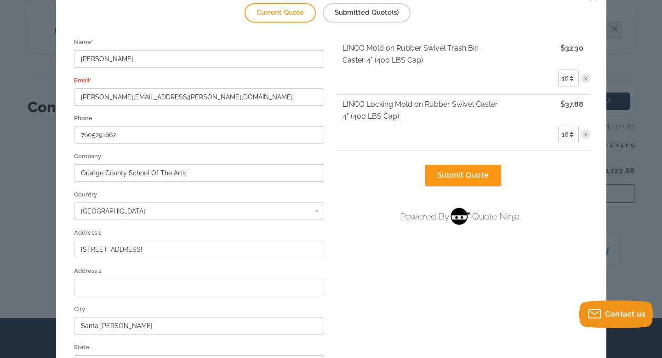
type textarea "Do you offer educational discounts?"
click at [463, 177] on button "Submit Quote" at bounding box center [463, 175] width 76 height 21
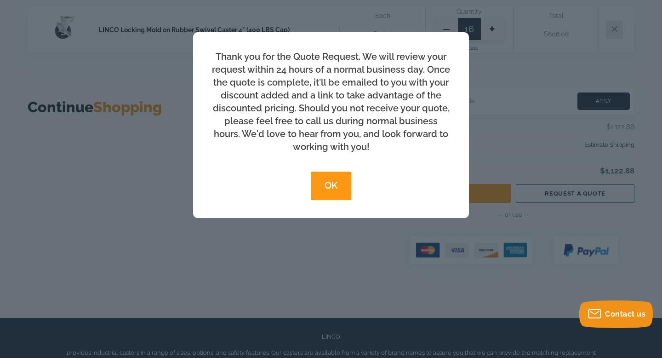
click at [333, 184] on button "OK" at bounding box center [331, 185] width 40 height 29
